Goal: Transaction & Acquisition: Purchase product/service

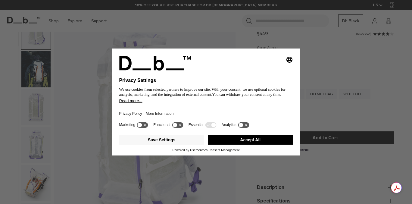
click at [252, 141] on button "Accept All" at bounding box center [250, 140] width 85 height 10
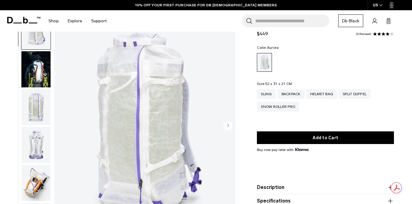
scroll to position [36, 0]
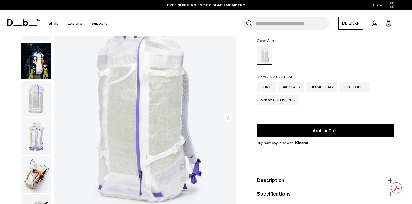
click at [227, 117] on circle "Next slide" at bounding box center [228, 117] width 9 height 9
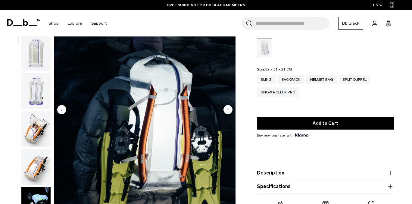
scroll to position [43, 0]
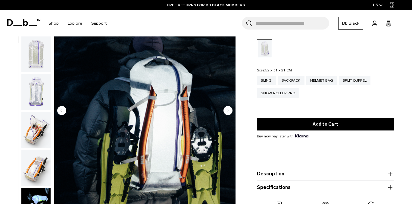
click at [229, 111] on icon "Next slide" at bounding box center [229, 110] width 2 height 3
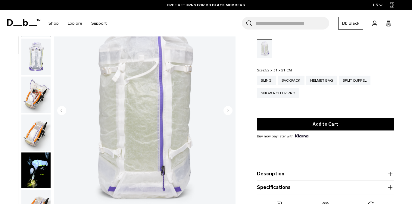
scroll to position [76, 0]
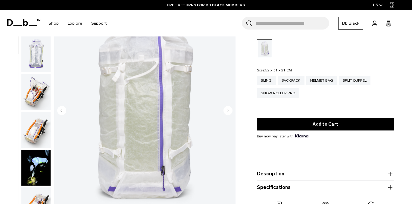
click at [228, 113] on circle "Next slide" at bounding box center [228, 110] width 9 height 9
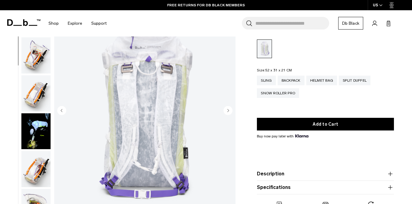
scroll to position [114, 0]
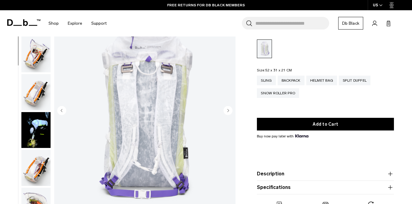
click at [228, 113] on circle "Next slide" at bounding box center [228, 110] width 9 height 9
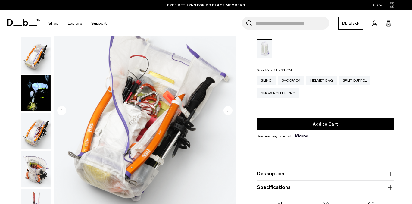
scroll to position [152, 0]
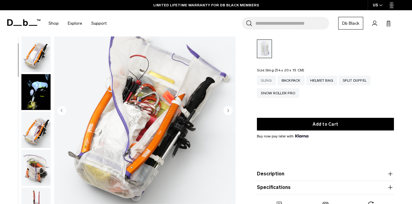
click at [270, 79] on div "Sling" at bounding box center [266, 81] width 19 height 10
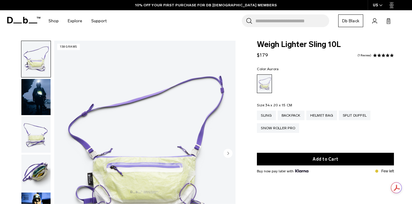
click at [39, 97] on img "button" at bounding box center [35, 97] width 29 height 36
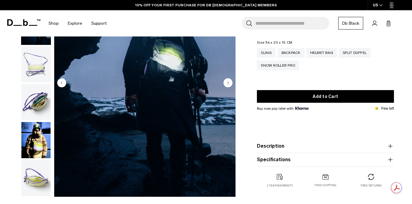
scroll to position [73, 0]
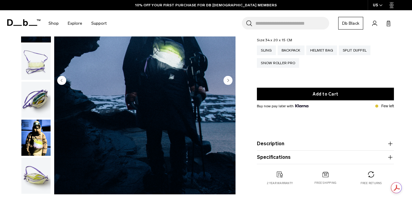
click at [40, 139] on img "button" at bounding box center [35, 138] width 29 height 36
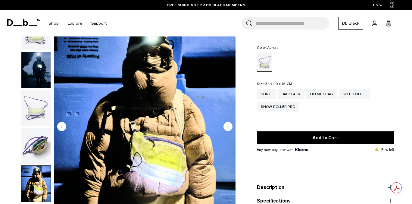
scroll to position [10, 0]
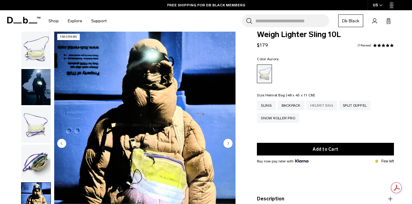
click at [317, 105] on div "Helmet Bag" at bounding box center [322, 106] width 31 height 10
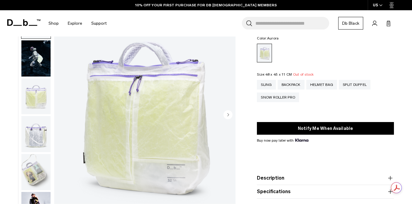
scroll to position [41, 0]
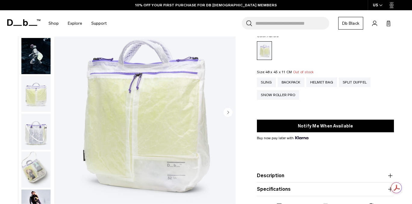
click at [30, 52] on img "button" at bounding box center [35, 56] width 29 height 36
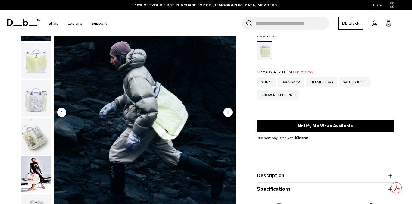
scroll to position [38, 0]
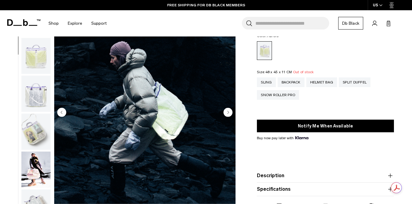
click at [40, 164] on img "button" at bounding box center [35, 170] width 29 height 36
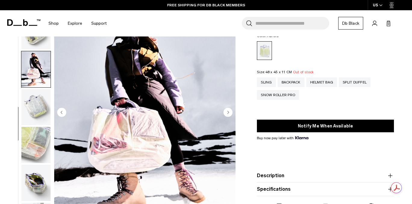
scroll to position [151, 0]
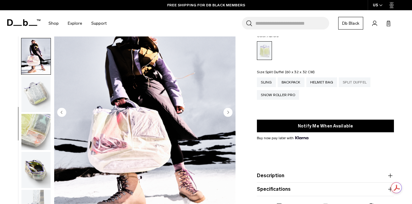
click at [352, 84] on div "Split Duffel" at bounding box center [355, 82] width 32 height 10
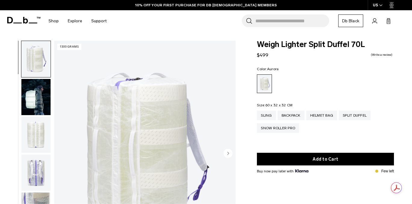
click at [30, 100] on img "button" at bounding box center [35, 97] width 29 height 36
